Goal: Information Seeking & Learning: Learn about a topic

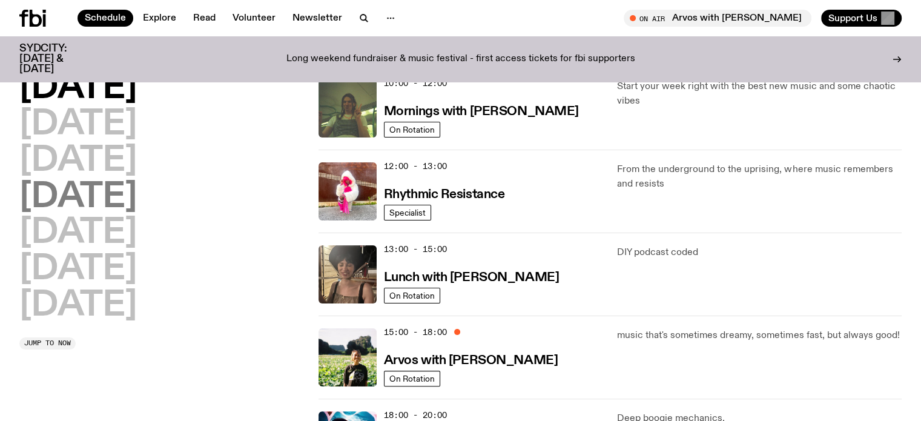
scroll to position [195, 0]
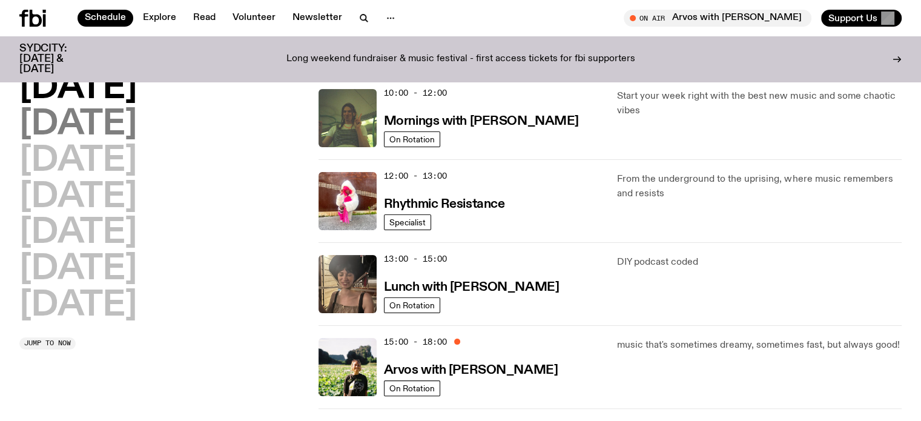
click at [97, 123] on h2 "[DATE]" at bounding box center [77, 125] width 117 height 34
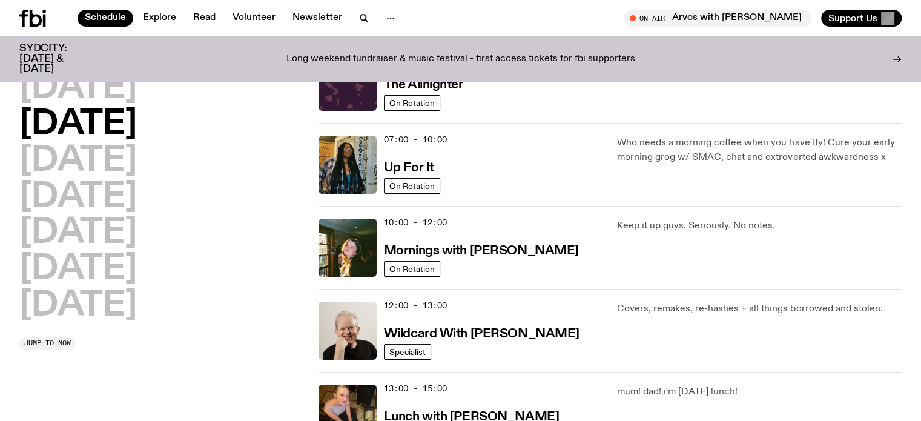
scroll to position [34, 0]
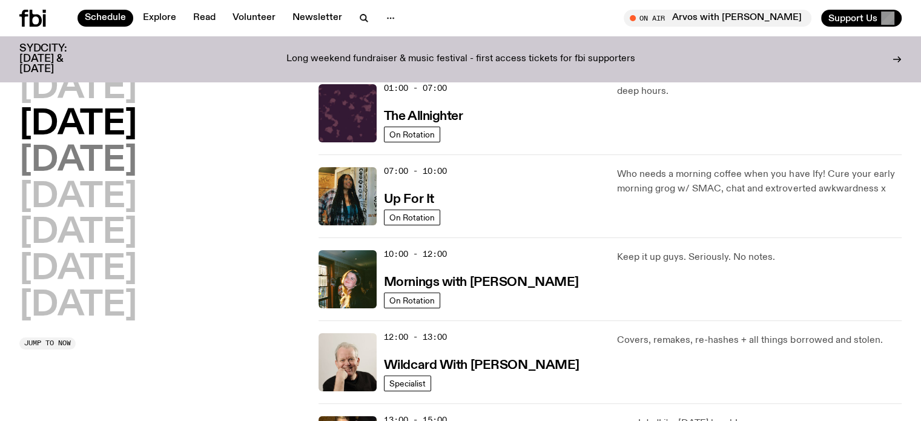
click at [119, 161] on h2 "[DATE]" at bounding box center [77, 161] width 117 height 34
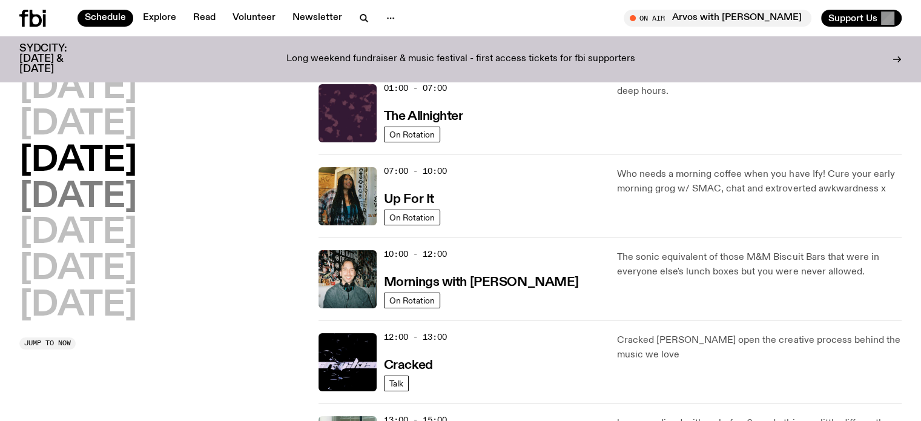
click at [117, 192] on h2 "[DATE]" at bounding box center [77, 197] width 117 height 34
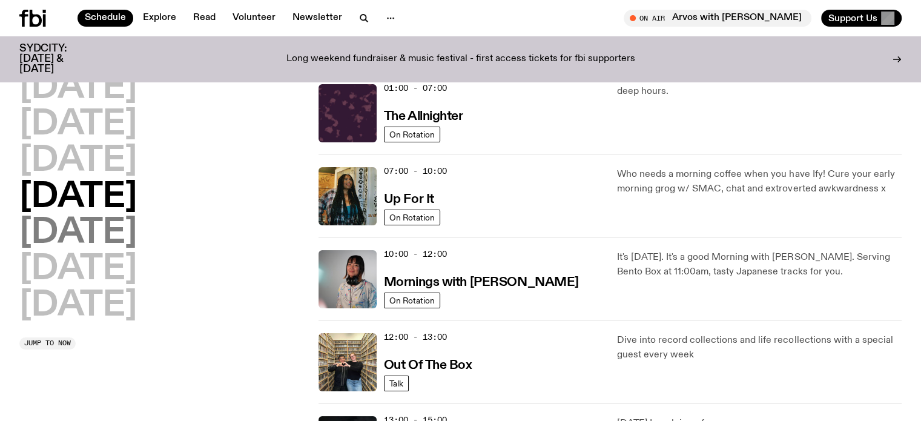
click at [110, 239] on h2 "[DATE]" at bounding box center [77, 233] width 117 height 34
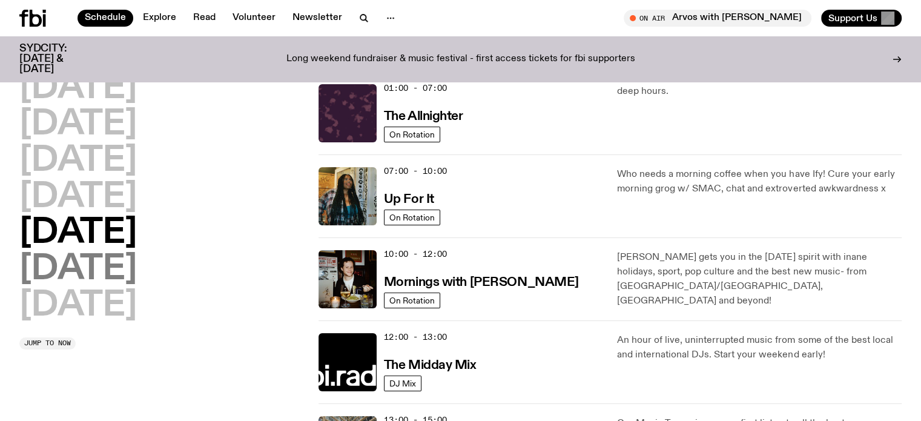
click at [115, 268] on h2 "[DATE]" at bounding box center [77, 269] width 117 height 34
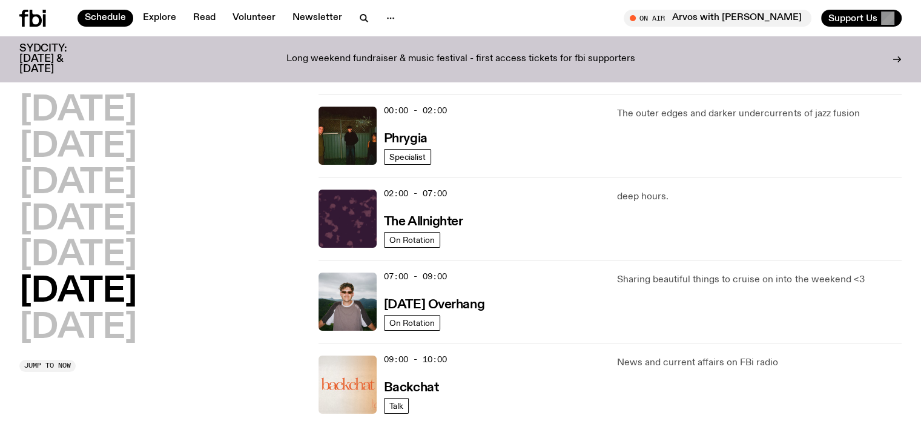
scroll to position [0, 0]
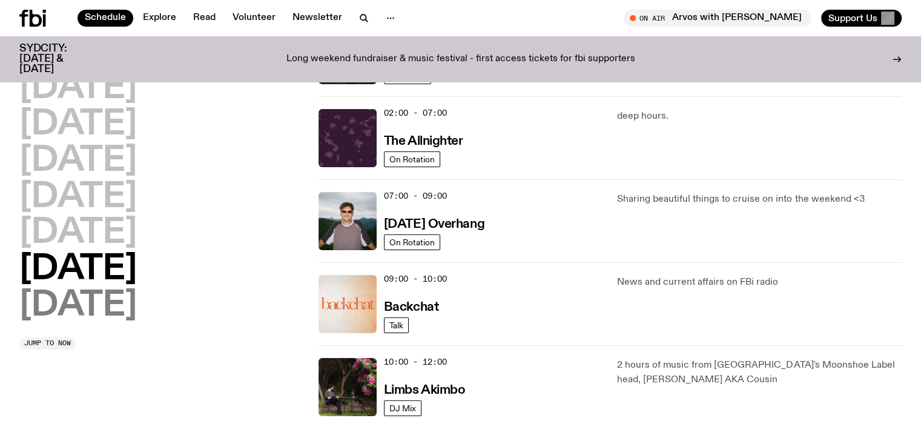
click at [136, 295] on h2 "[DATE]" at bounding box center [77, 306] width 117 height 34
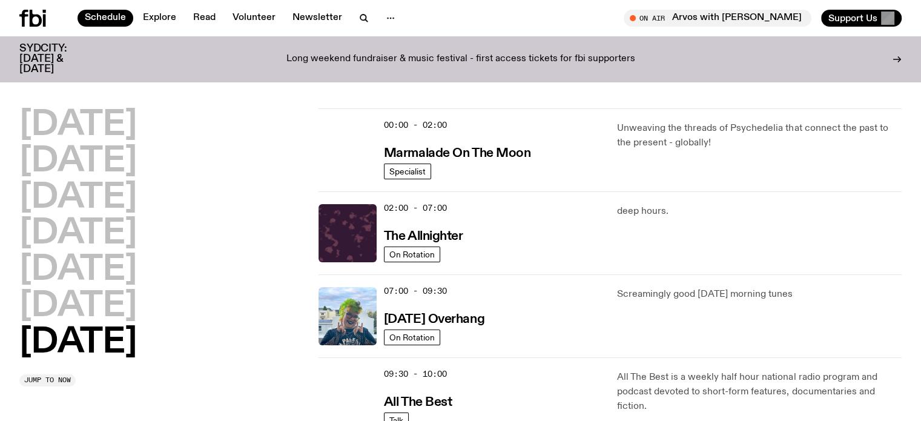
scroll to position [193, 0]
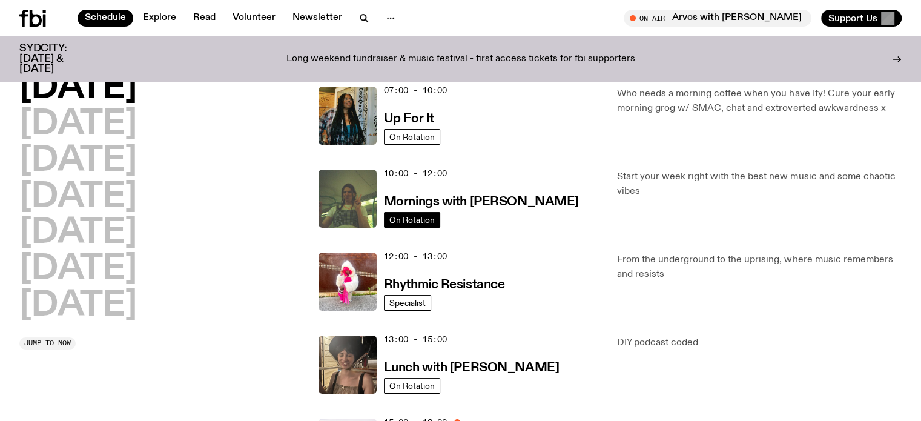
scroll to position [92, 0]
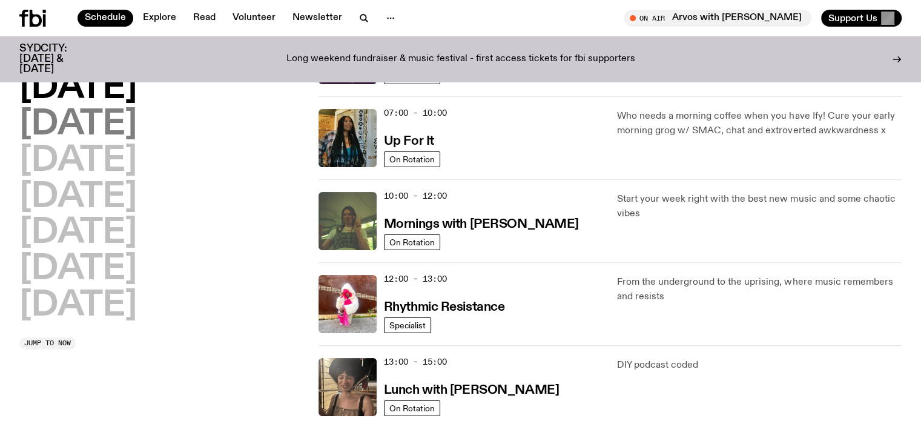
click at [130, 122] on h2 "[DATE]" at bounding box center [77, 125] width 117 height 34
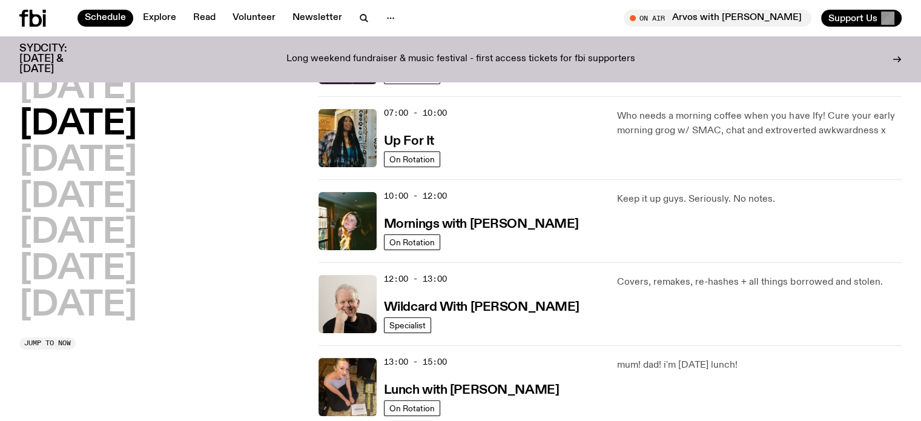
scroll to position [34, 0]
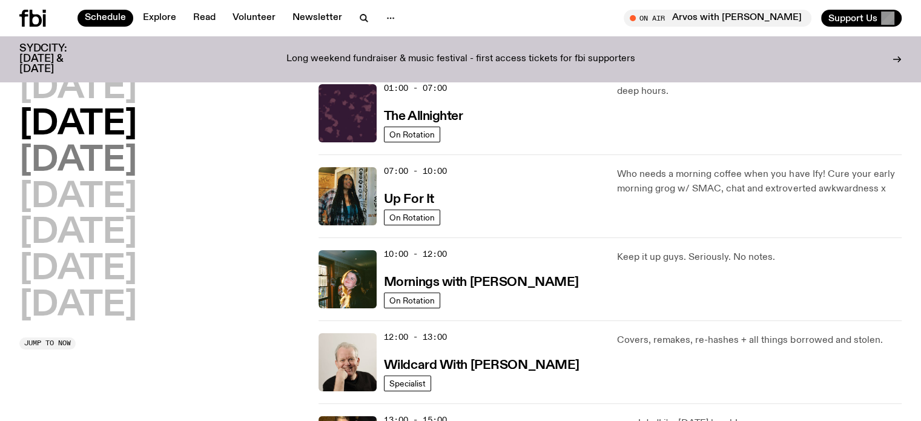
click at [137, 166] on h2 "[DATE]" at bounding box center [77, 161] width 117 height 34
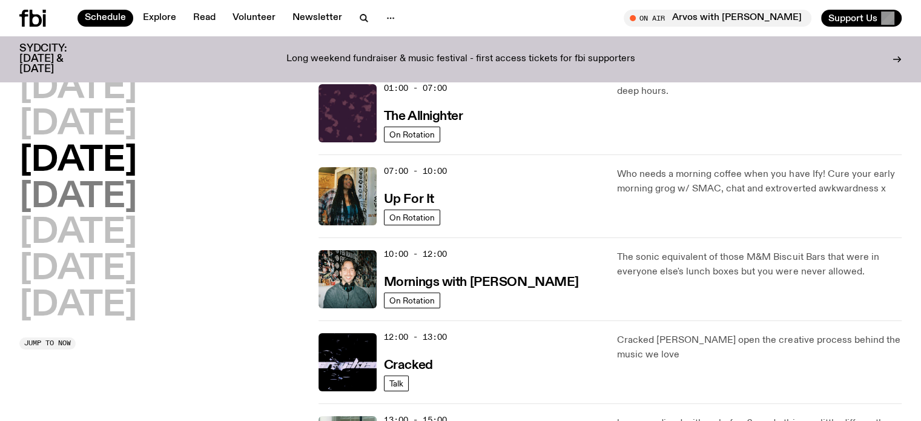
click at [137, 198] on h2 "[DATE]" at bounding box center [77, 197] width 117 height 34
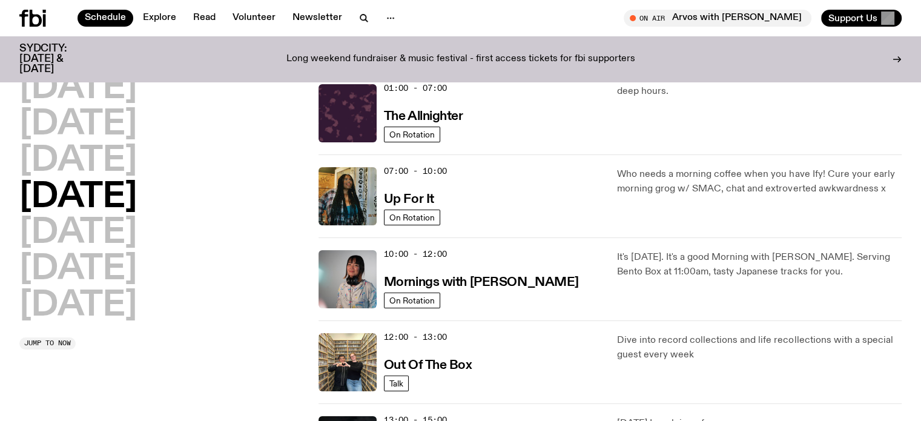
click at [126, 229] on div "Monday Tuesday Wednesday Thursday Friday Saturday Sunday" at bounding box center [161, 196] width 285 height 251
click at [109, 237] on h2 "[DATE]" at bounding box center [77, 233] width 117 height 34
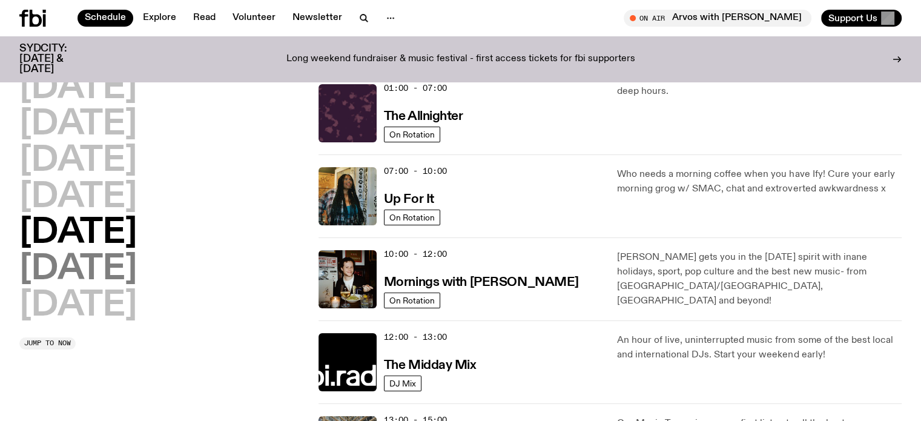
click at [131, 261] on h2 "[DATE]" at bounding box center [77, 269] width 117 height 34
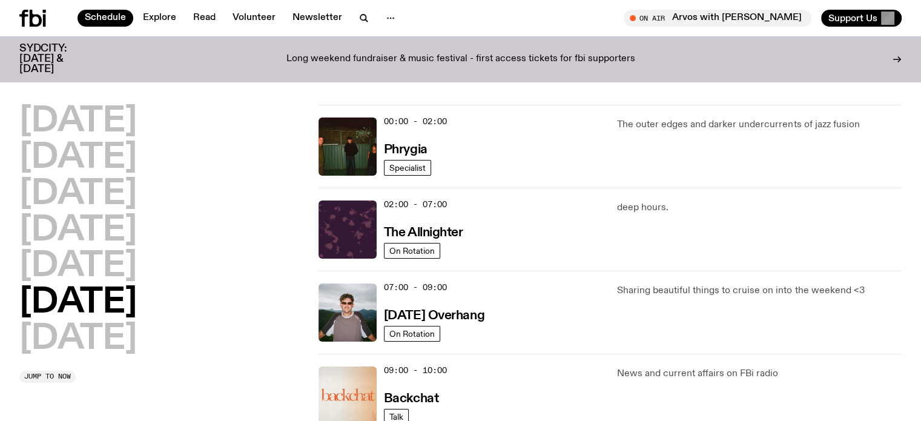
scroll to position [0, 0]
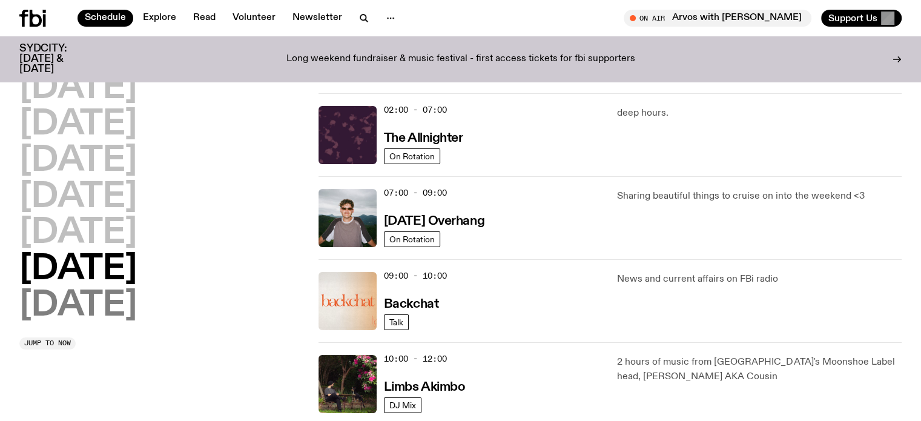
click at [97, 298] on h2 "[DATE]" at bounding box center [77, 306] width 117 height 34
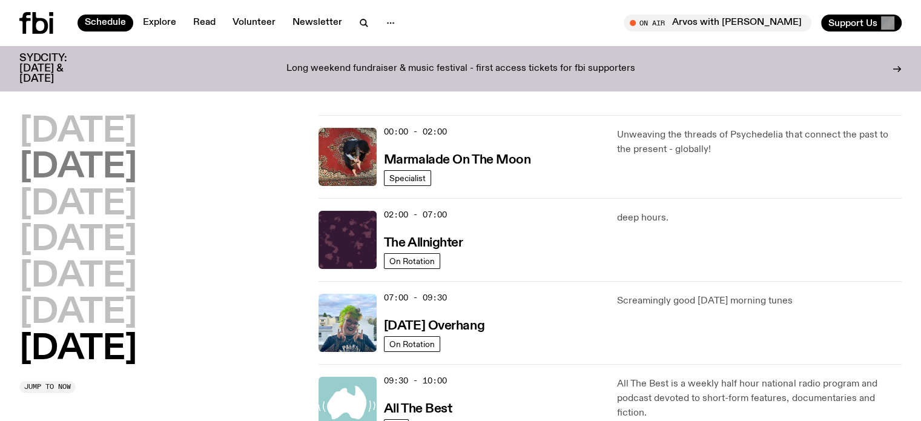
click at [123, 164] on h2 "[DATE]" at bounding box center [77, 168] width 117 height 34
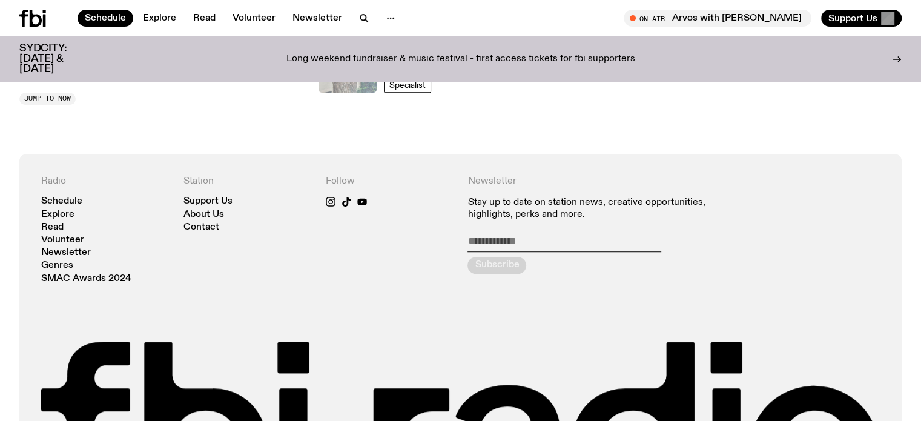
scroll to position [841, 0]
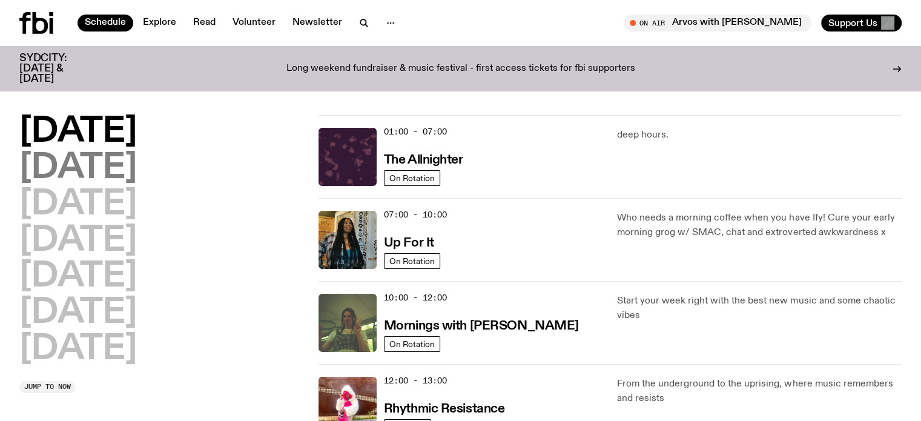
click at [111, 179] on h2 "[DATE]" at bounding box center [77, 168] width 117 height 34
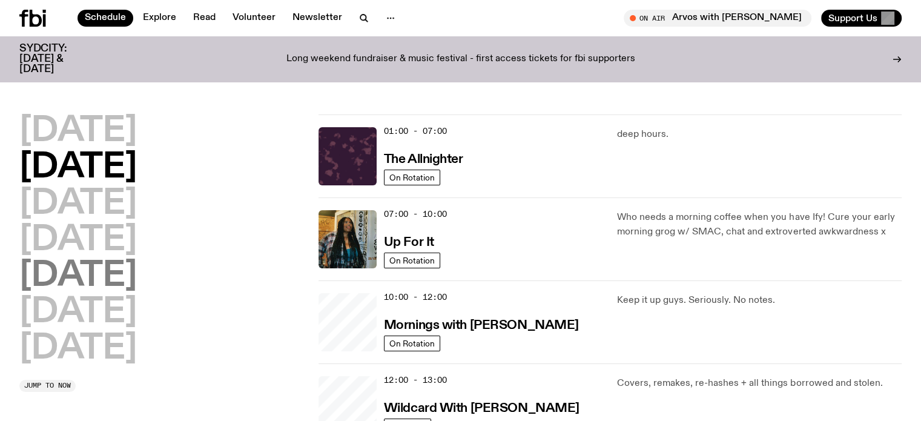
scroll to position [34, 0]
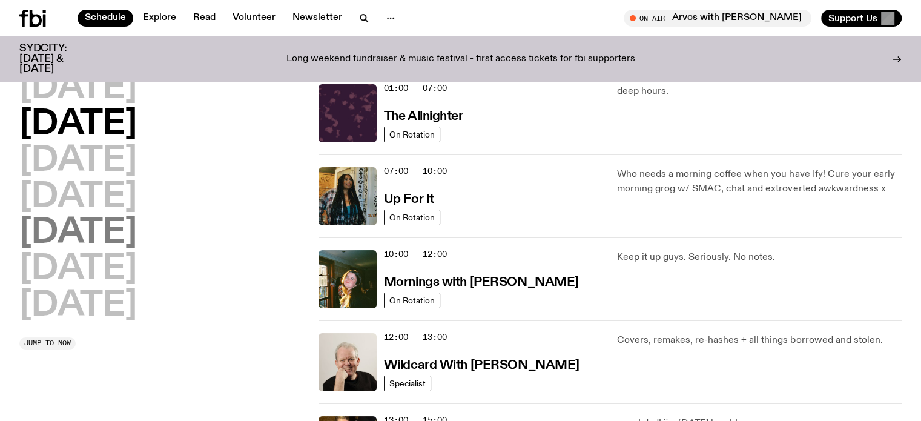
click at [109, 233] on h2 "[DATE]" at bounding box center [77, 233] width 117 height 34
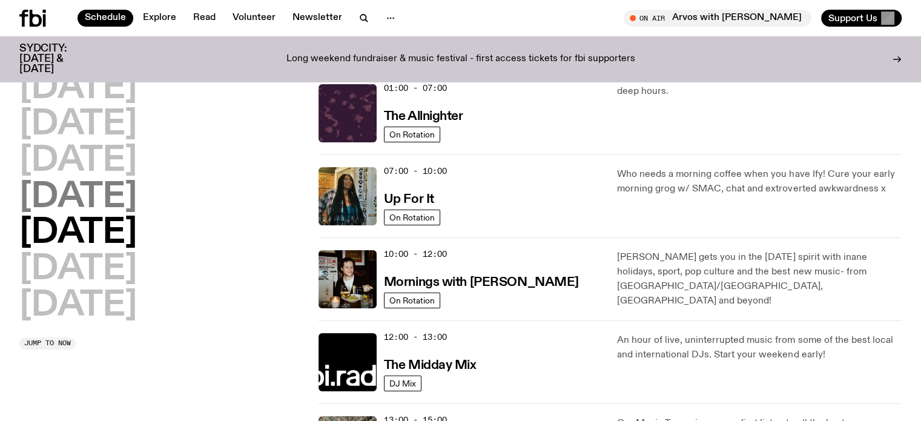
click at [102, 193] on h2 "[DATE]" at bounding box center [77, 197] width 117 height 34
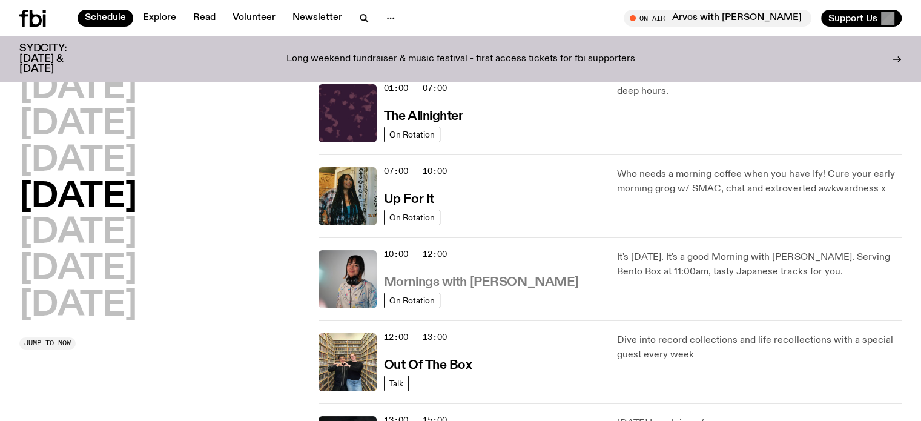
click at [511, 283] on h3 "Mornings with [PERSON_NAME]" at bounding box center [481, 282] width 195 height 13
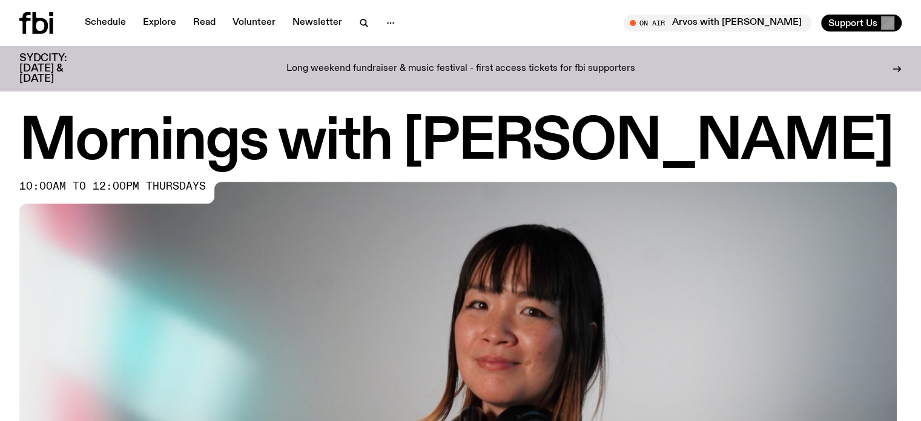
drag, startPoint x: 106, startPoint y: 19, endPoint x: 321, endPoint y: 2, distance: 216.2
click at [106, 19] on link "Schedule" at bounding box center [105, 23] width 56 height 17
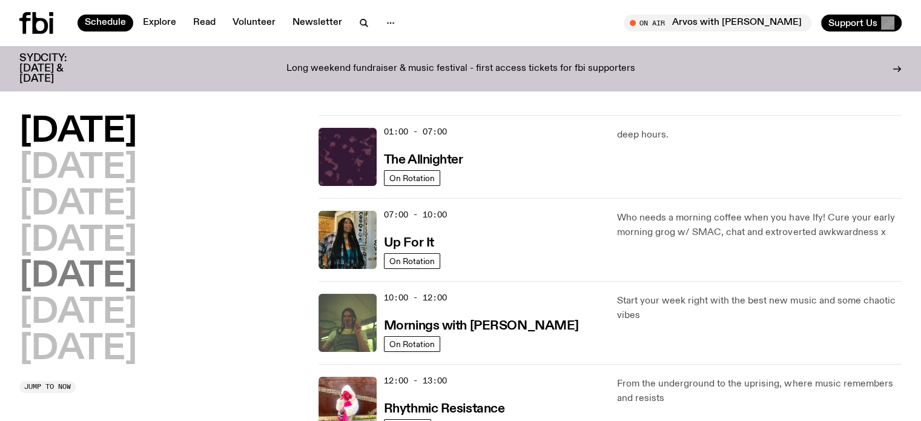
click at [96, 275] on h2 "[DATE]" at bounding box center [77, 277] width 117 height 34
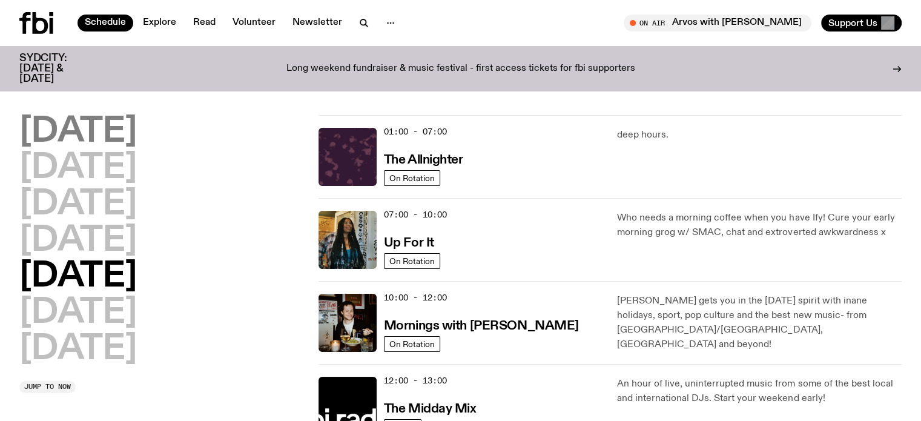
click at [123, 119] on h2 "[DATE]" at bounding box center [77, 132] width 117 height 34
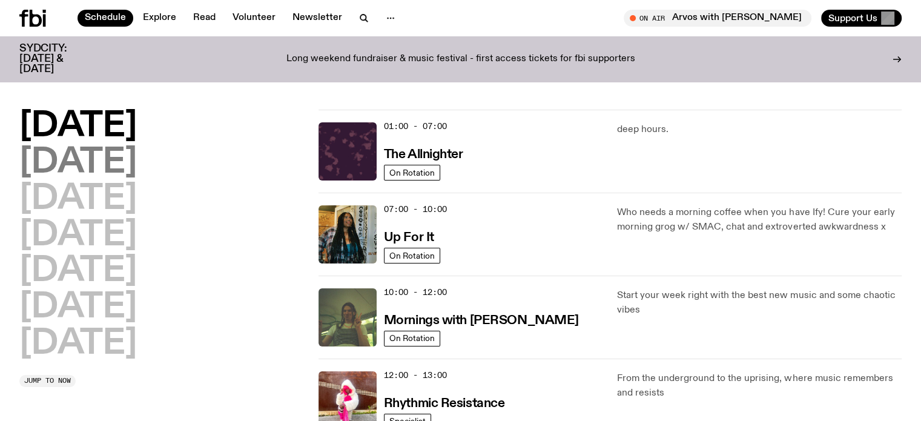
scroll to position [34, 0]
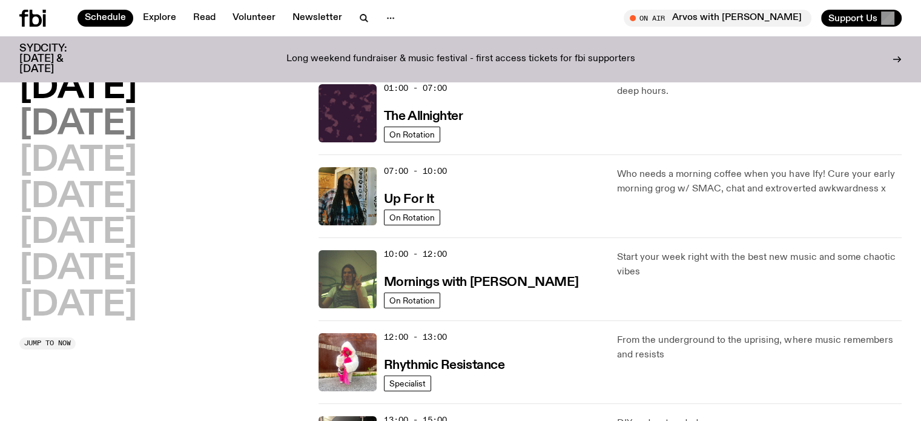
click at [87, 127] on h2 "[DATE]" at bounding box center [77, 125] width 117 height 34
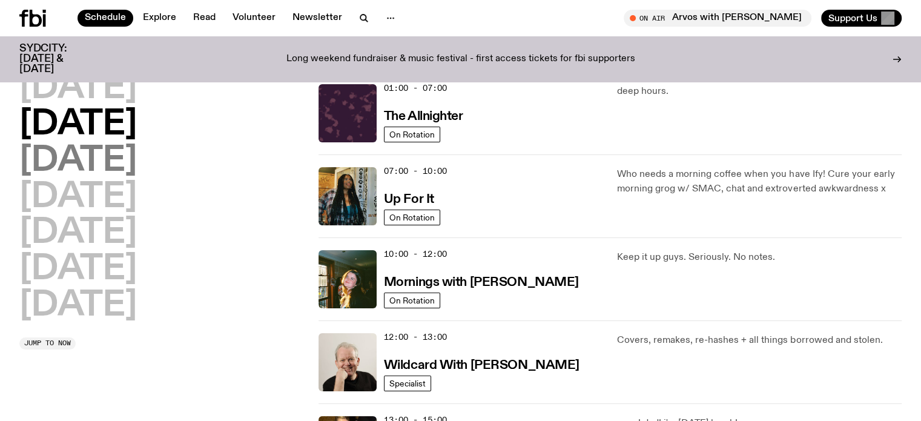
click at [97, 160] on h2 "[DATE]" at bounding box center [77, 161] width 117 height 34
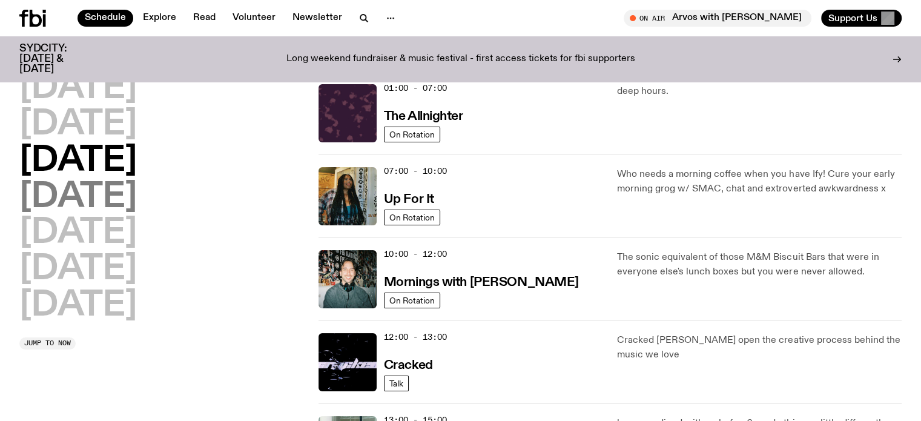
click at [99, 194] on h2 "[DATE]" at bounding box center [77, 197] width 117 height 34
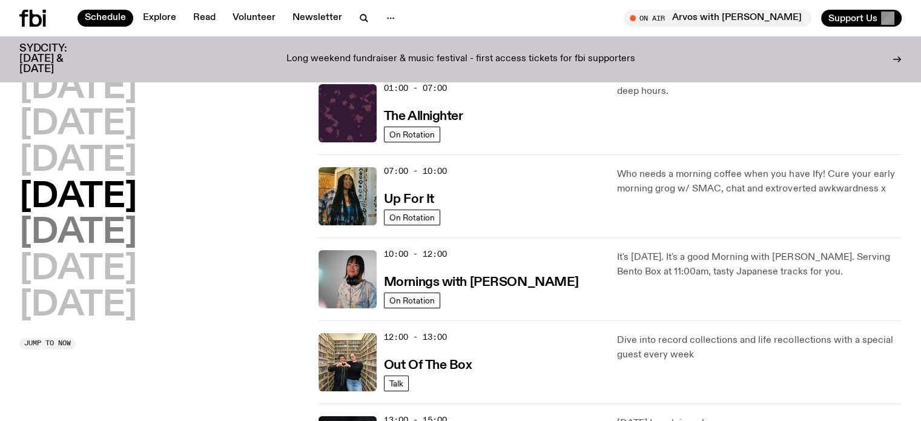
click at [102, 229] on h2 "[DATE]" at bounding box center [77, 233] width 117 height 34
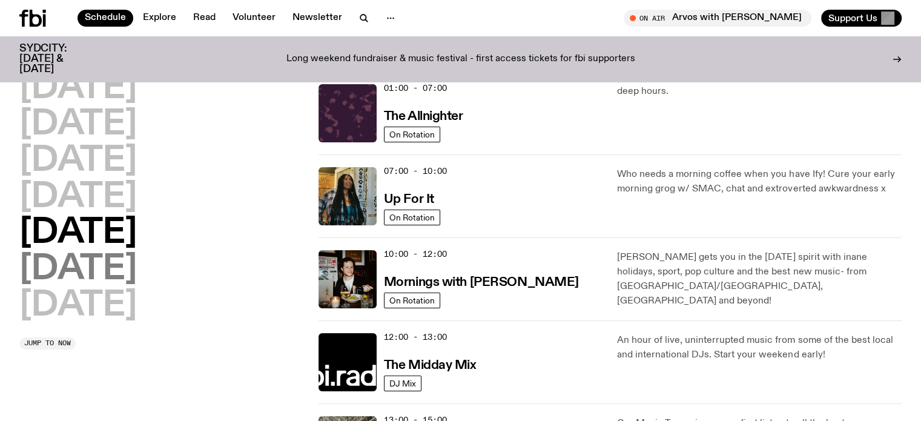
click at [103, 258] on h2 "[DATE]" at bounding box center [77, 269] width 117 height 34
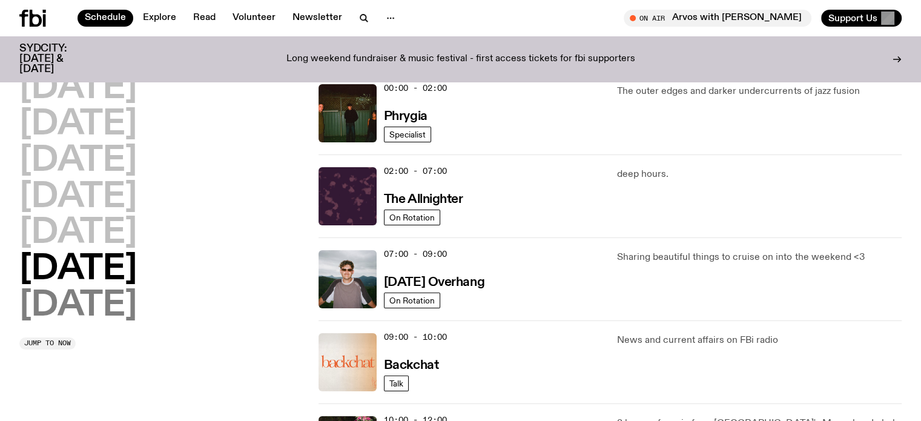
click at [121, 289] on h2 "[DATE]" at bounding box center [77, 306] width 117 height 34
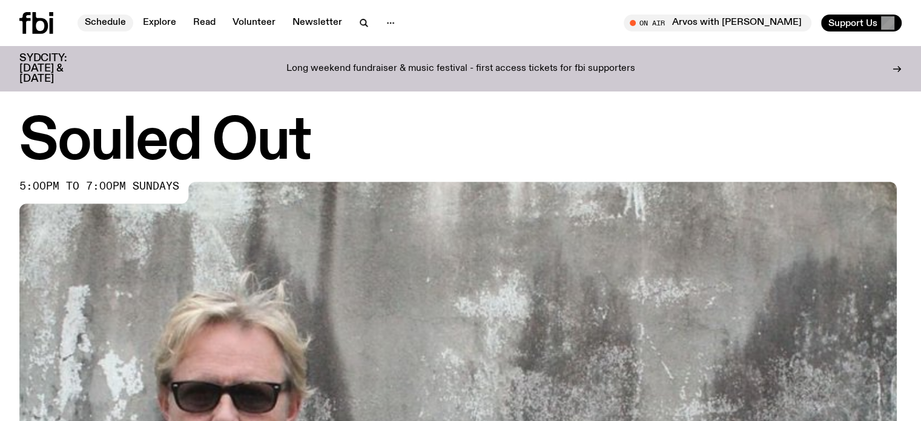
click at [101, 25] on link "Schedule" at bounding box center [105, 23] width 56 height 17
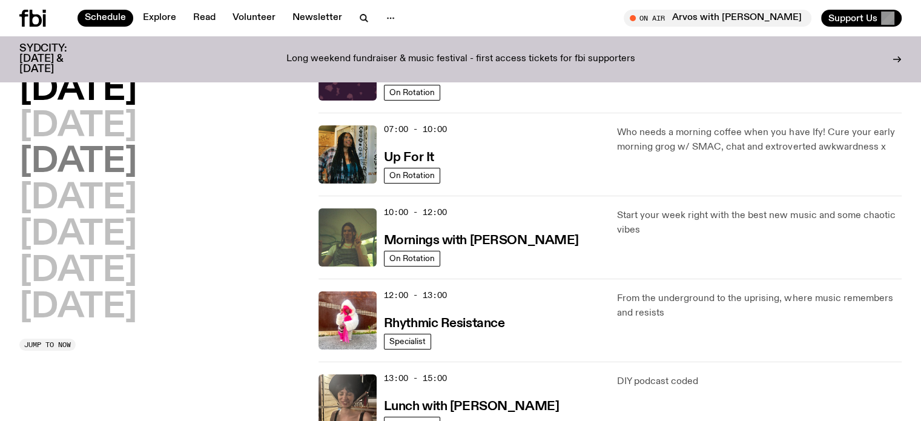
scroll to position [196, 0]
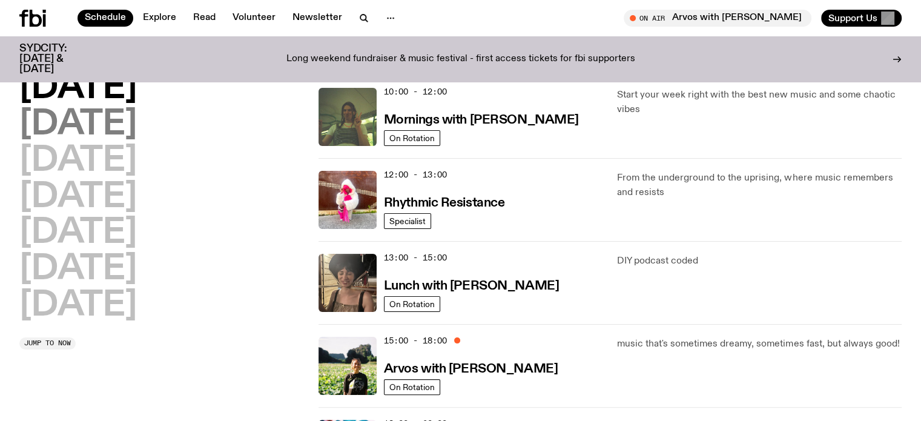
click at [100, 113] on h2 "[DATE]" at bounding box center [77, 125] width 117 height 34
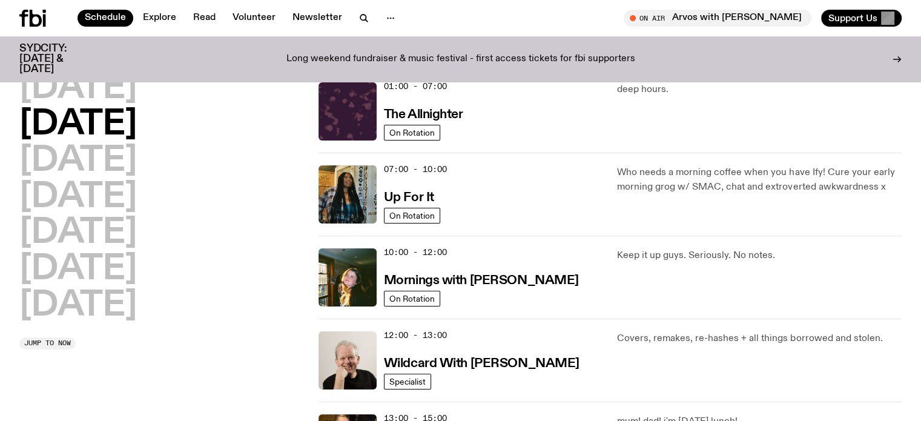
scroll to position [34, 0]
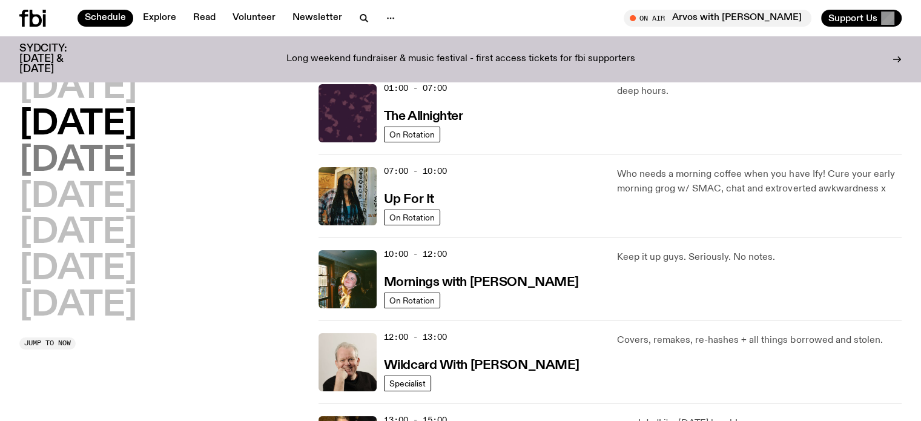
click at [98, 155] on h2 "[DATE]" at bounding box center [77, 161] width 117 height 34
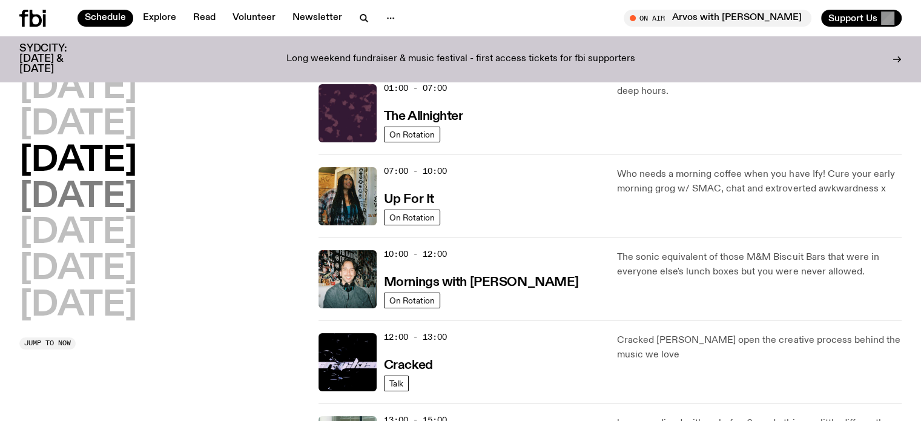
click at [101, 186] on h2 "[DATE]" at bounding box center [77, 197] width 117 height 34
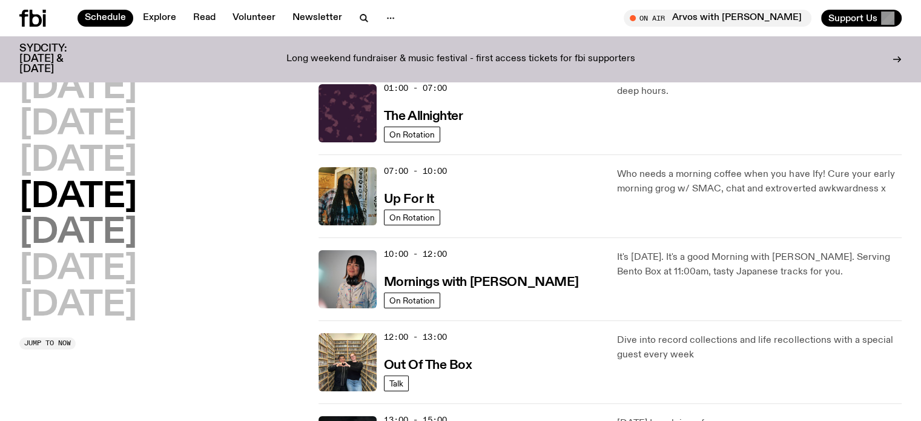
click at [93, 218] on h2 "[DATE]" at bounding box center [77, 233] width 117 height 34
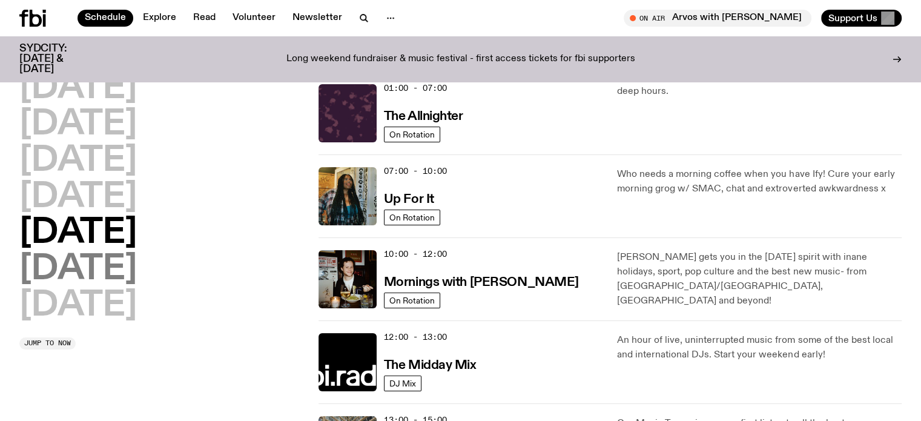
click at [85, 263] on h2 "[DATE]" at bounding box center [77, 269] width 117 height 34
